Goal: Task Accomplishment & Management: Complete application form

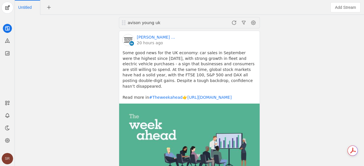
click at [5, 161] on div "SR" at bounding box center [7, 158] width 11 height 11
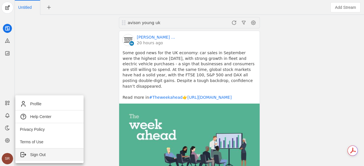
click at [30, 155] on span "Sign Out" at bounding box center [37, 155] width 15 height 6
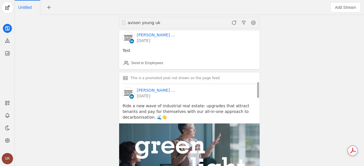
scroll to position [463, 0]
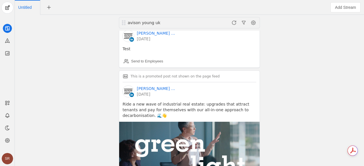
drag, startPoint x: 170, startPoint y: 115, endPoint x: 104, endPoint y: 78, distance: 76.0
click at [104, 78] on div "avison young uk [PERSON_NAME] [PERSON_NAME] │UK 20 hours ago Some good news for…" at bounding box center [189, 90] width 346 height 151
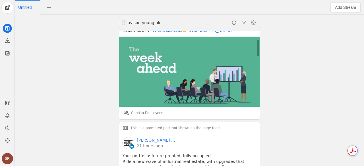
scroll to position [71, 0]
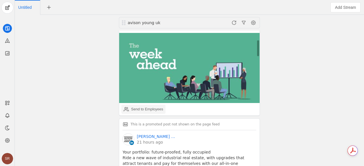
click at [147, 104] on div "Send to Employees" at bounding box center [143, 109] width 39 height 11
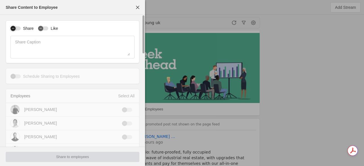
click at [12, 31] on div "button" at bounding box center [13, 28] width 5 height 5
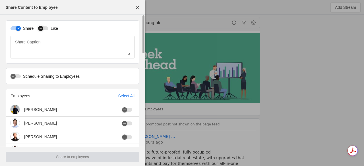
click at [39, 28] on icon "button" at bounding box center [40, 28] width 3 height 3
click at [129, 97] on div "Select All" at bounding box center [126, 96] width 16 height 6
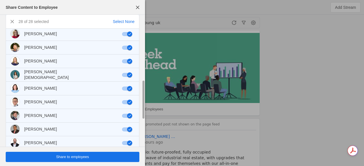
scroll to position [318, 0]
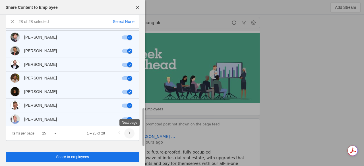
click at [130, 135] on span "Next page" at bounding box center [129, 133] width 10 height 10
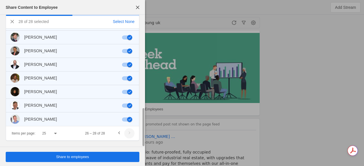
scroll to position [18, 0]
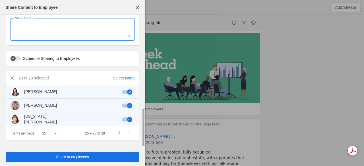
click at [73, 32] on textarea "Share Caption" at bounding box center [72, 29] width 115 height 17
click at [117, 133] on span "Previous page" at bounding box center [119, 133] width 10 height 10
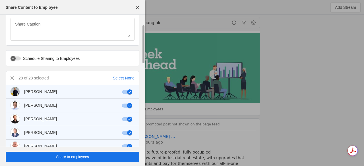
scroll to position [42, 0]
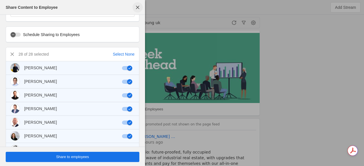
click at [139, 11] on span "button" at bounding box center [137, 7] width 10 height 10
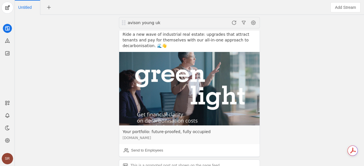
scroll to position [534, 0]
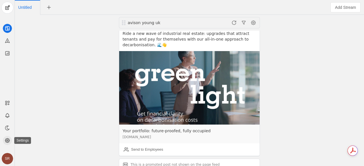
click at [8, 142] on icon at bounding box center [7, 141] width 4 height 4
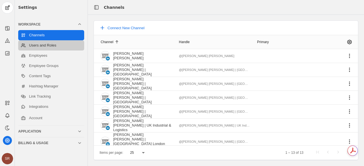
click at [60, 49] on link "Users and Roles" at bounding box center [51, 45] width 66 height 10
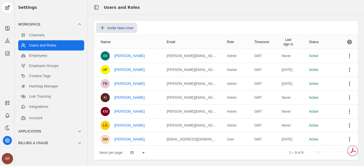
click at [115, 29] on span "Invite New User" at bounding box center [120, 28] width 26 height 4
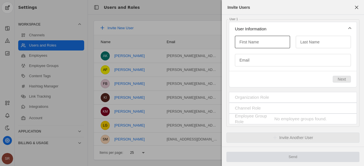
click at [261, 44] on input "First Name" at bounding box center [262, 42] width 46 height 7
type input "[PERSON_NAME]"
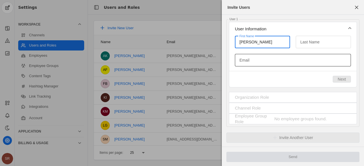
click at [290, 63] on input "Email" at bounding box center [292, 60] width 107 height 7
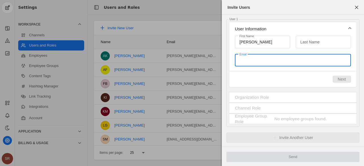
paste input "hap604623343"
type input "hap604623343"
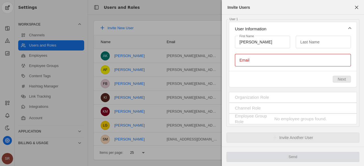
click at [320, 58] on input "Email" at bounding box center [292, 60] width 107 height 7
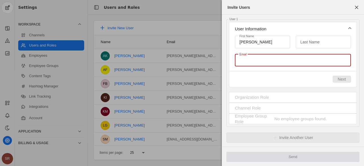
paste input "[PERSON_NAME][EMAIL_ADDRESS][DOMAIN_NAME]"
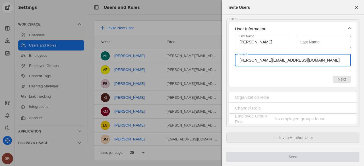
type input "[PERSON_NAME][EMAIL_ADDRESS][DOMAIN_NAME]"
click at [320, 42] on input "Last Name" at bounding box center [323, 42] width 46 height 7
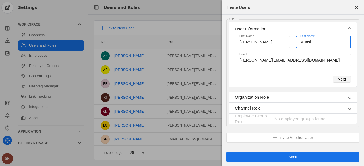
type input "Munsi"
click at [346, 80] on span "Next" at bounding box center [341, 79] width 8 height 6
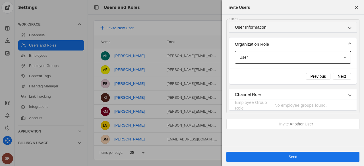
click at [316, 55] on div "User" at bounding box center [291, 58] width 104 height 6
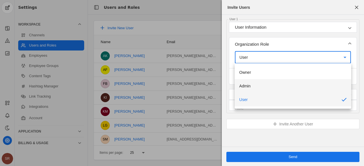
click at [281, 83] on mat-option "Admin" at bounding box center [292, 86] width 116 height 14
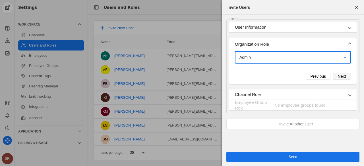
click at [339, 77] on span "Next" at bounding box center [341, 77] width 8 height 6
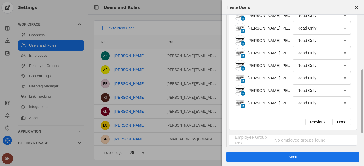
scroll to position [117, 0]
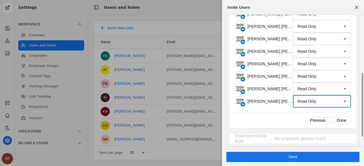
click at [326, 104] on div "Read Only" at bounding box center [321, 101] width 49 height 7
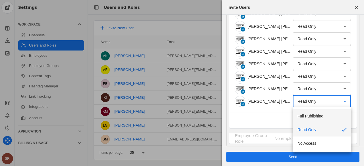
click at [320, 114] on span "Full Publishing" at bounding box center [310, 116] width 26 height 6
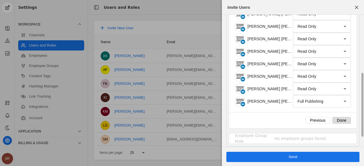
click at [342, 120] on span "Done" at bounding box center [341, 121] width 9 height 6
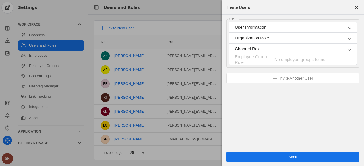
click at [289, 157] on span "Send" at bounding box center [292, 157] width 9 height 6
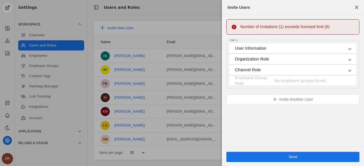
click at [260, 70] on mat-panel-title "Channel Role" at bounding box center [289, 70] width 109 height 6
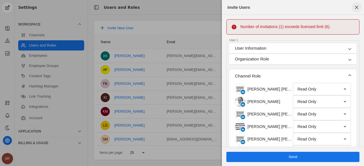
click at [357, 7] on span "button" at bounding box center [356, 7] width 10 height 10
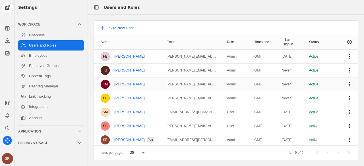
scroll to position [28, 0]
click at [344, 111] on span "undefined" at bounding box center [349, 112] width 10 height 10
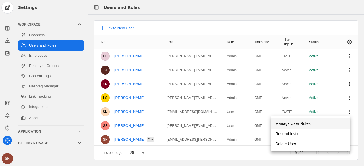
click at [314, 124] on span "undefined" at bounding box center [310, 123] width 80 height 10
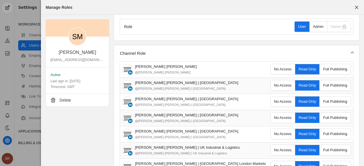
scroll to position [16, 0]
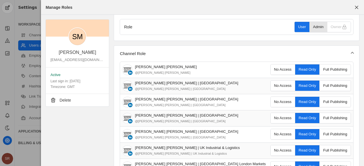
click at [318, 26] on div "Admin" at bounding box center [318, 27] width 11 height 10
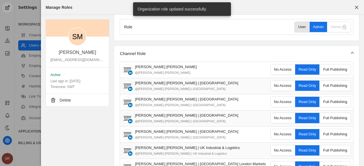
click at [299, 26] on div "User" at bounding box center [302, 27] width 8 height 10
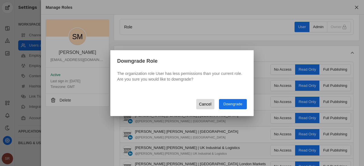
click at [213, 101] on span "undefined" at bounding box center [205, 104] width 18 height 10
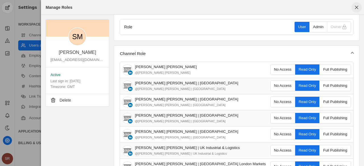
click at [358, 9] on span "button" at bounding box center [356, 7] width 10 height 10
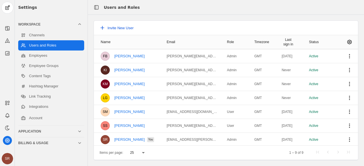
click at [112, 26] on span "Invite New User" at bounding box center [120, 28] width 26 height 4
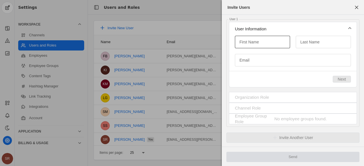
click at [254, 45] on input "First Name" at bounding box center [262, 42] width 46 height 7
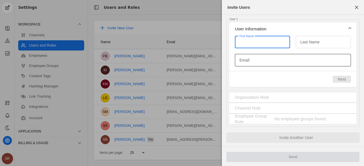
click at [247, 61] on mat-label "Email" at bounding box center [244, 60] width 10 height 7
click at [247, 61] on input "Email" at bounding box center [292, 60] width 107 height 7
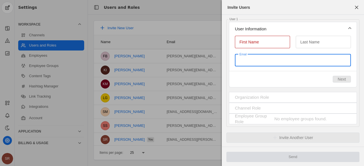
paste input "[PERSON_NAME][EMAIL_ADDRESS][DOMAIN_NAME]"
type input "[PERSON_NAME][EMAIL_ADDRESS][DOMAIN_NAME]"
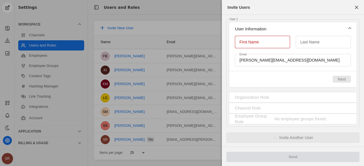
click at [256, 41] on mat-label "First Name" at bounding box center [248, 42] width 19 height 7
click at [256, 41] on input "First Name" at bounding box center [262, 42] width 46 height 7
click at [357, 5] on span "button" at bounding box center [356, 7] width 10 height 10
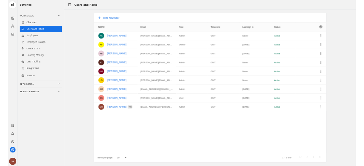
scroll to position [0, 0]
